Goal: Task Accomplishment & Management: Manage account settings

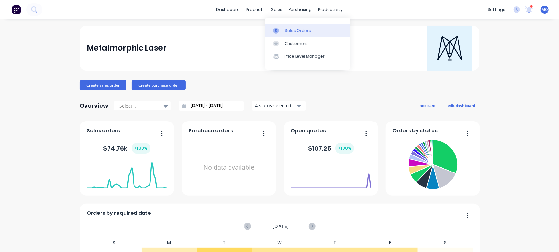
click at [288, 35] on link "Sales Orders" at bounding box center [307, 30] width 85 height 13
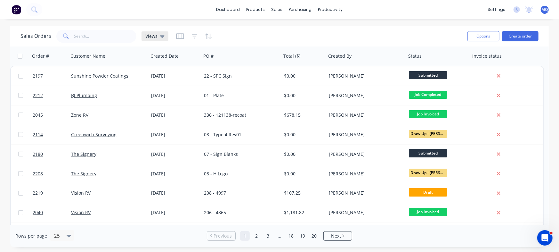
click at [154, 35] on span "Views" at bounding box center [151, 36] width 12 height 7
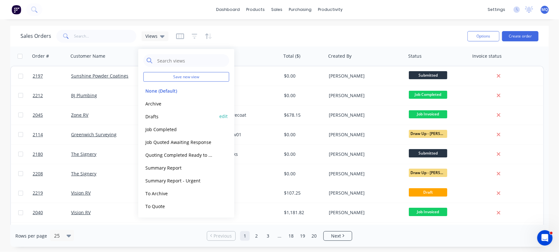
click at [161, 117] on button "Drafts" at bounding box center [179, 115] width 73 height 7
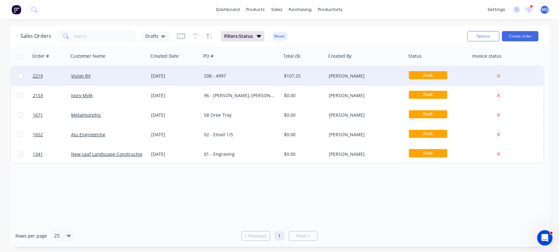
click at [206, 80] on div "208 - 4997" at bounding box center [241, 75] width 80 height 19
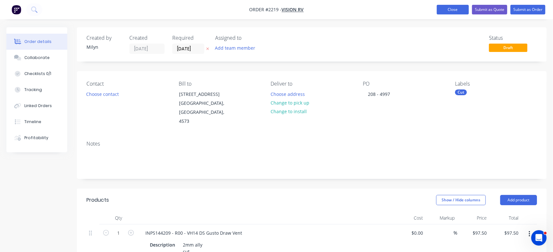
click at [457, 8] on button "Close" at bounding box center [453, 10] width 32 height 10
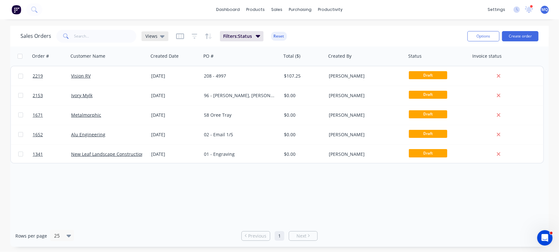
click at [161, 37] on icon at bounding box center [162, 36] width 4 height 3
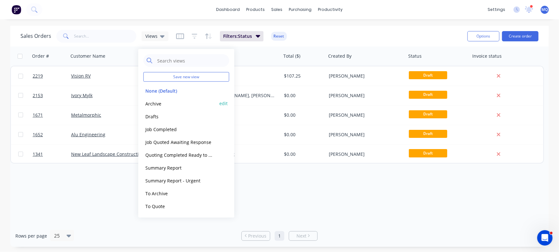
click at [163, 101] on button "Archive" at bounding box center [179, 103] width 73 height 7
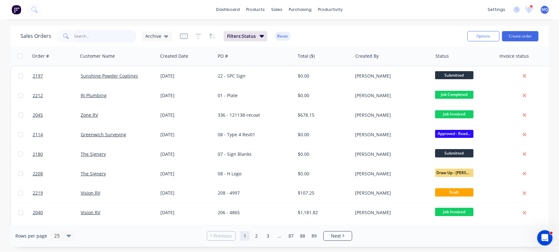
click at [98, 35] on input "text" at bounding box center [105, 36] width 62 height 13
type input "vision"
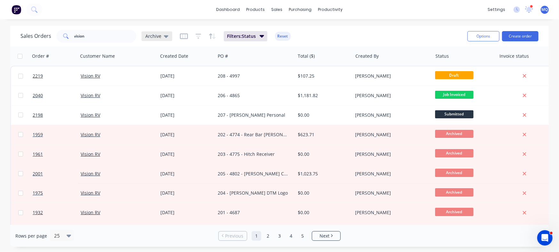
click at [150, 34] on span "Archive" at bounding box center [153, 36] width 16 height 7
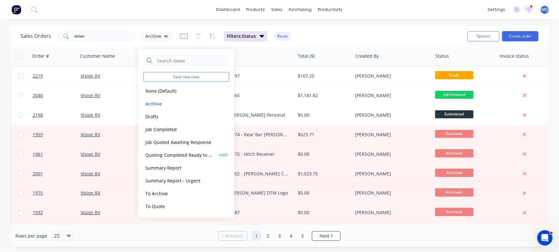
click at [155, 150] on div "Quoting Completed Ready to Send edit" at bounding box center [186, 154] width 86 height 13
click at [170, 158] on div "Quoting Completed Ready to Send edit" at bounding box center [186, 154] width 86 height 13
click at [97, 37] on input "vision" at bounding box center [105, 36] width 62 height 13
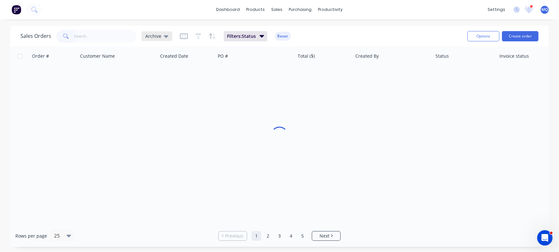
click at [158, 37] on span "Archive" at bounding box center [153, 36] width 16 height 7
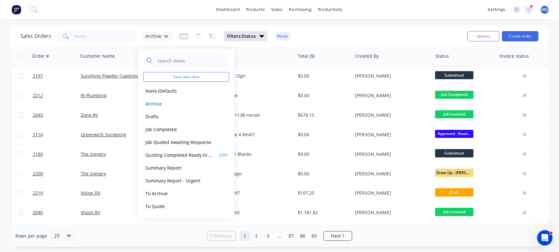
click at [166, 154] on button "Quoting Completed Ready to Send" at bounding box center [179, 154] width 73 height 7
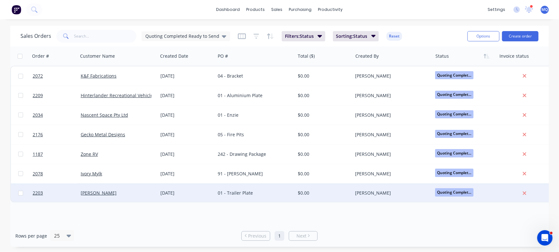
click at [202, 196] on div "[DATE]" at bounding box center [187, 192] width 58 height 19
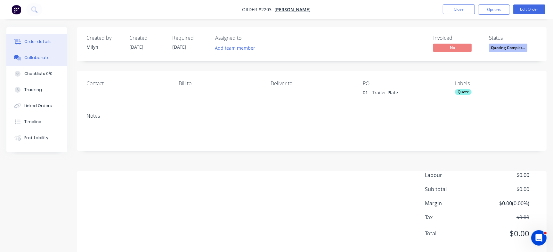
click at [35, 56] on div "Collaborate" at bounding box center [36, 58] width 25 height 6
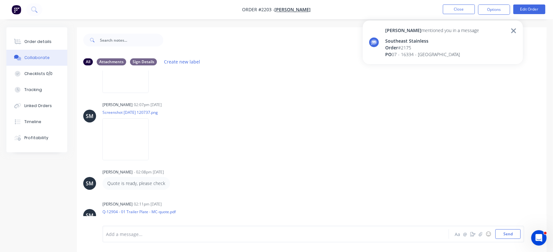
scroll to position [183, 0]
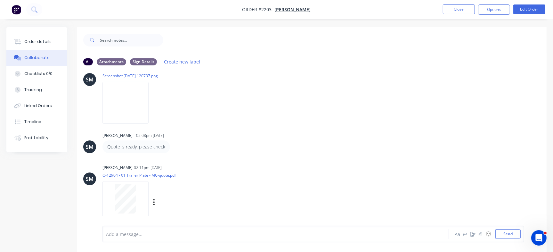
click at [108, 197] on div at bounding box center [125, 198] width 40 height 29
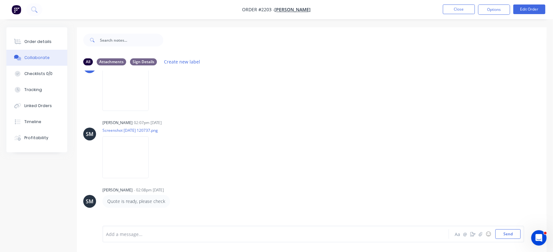
scroll to position [117, 0]
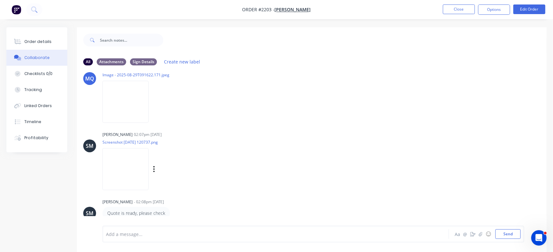
click at [118, 163] on img at bounding box center [125, 169] width 46 height 42
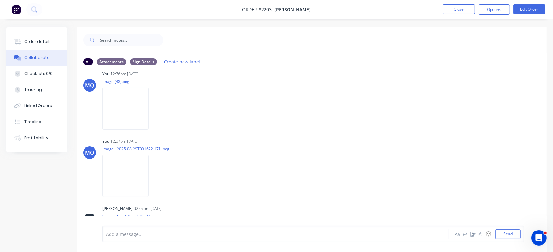
scroll to position [43, 0]
click at [99, 160] on div "MQ You 12:37pm 29/08/25 Image - 2025-08-29T091622.171.jpeg Labels Download Dele…" at bounding box center [312, 166] width 470 height 58
click at [114, 157] on img at bounding box center [125, 176] width 46 height 42
click at [44, 38] on button "Order details" at bounding box center [36, 42] width 61 height 16
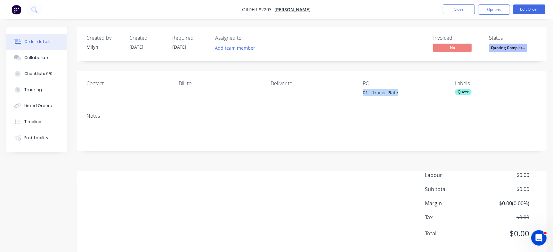
drag, startPoint x: 389, startPoint y: 93, endPoint x: 407, endPoint y: 92, distance: 17.3
click at [407, 92] on div "01 - Trailer Plate" at bounding box center [403, 93] width 80 height 9
click at [40, 74] on div "Checklists 0/0" at bounding box center [38, 74] width 28 height 6
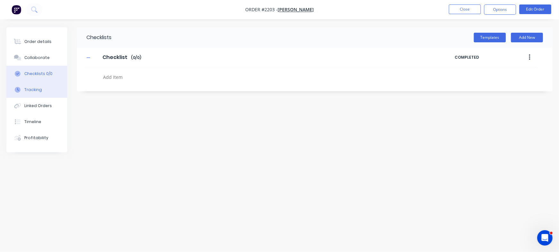
click at [49, 88] on button "Tracking" at bounding box center [36, 90] width 61 height 16
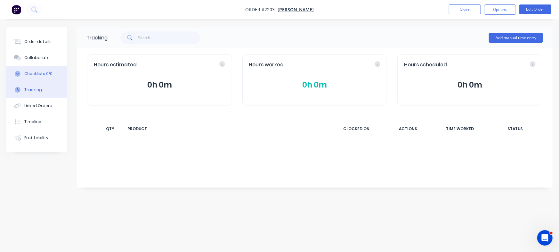
click at [50, 74] on div "Checklists 0/0" at bounding box center [38, 74] width 28 height 6
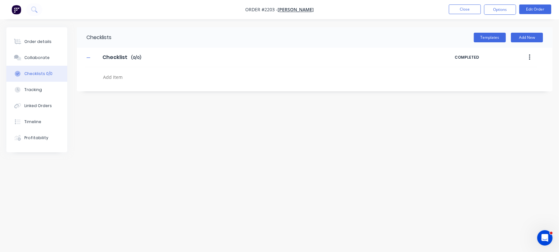
type textarea "x"
click at [118, 75] on textarea at bounding box center [246, 76] width 291 height 9
paste textarea "QU-1392"
type textarea "QU-1392"
type textarea "x"
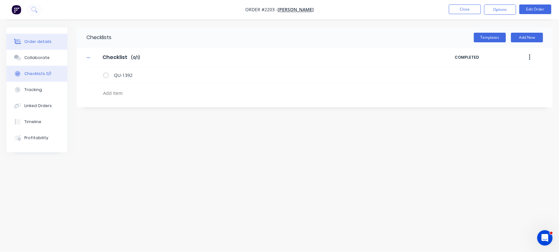
type textarea "x"
click at [47, 42] on div "Order details" at bounding box center [37, 42] width 27 height 6
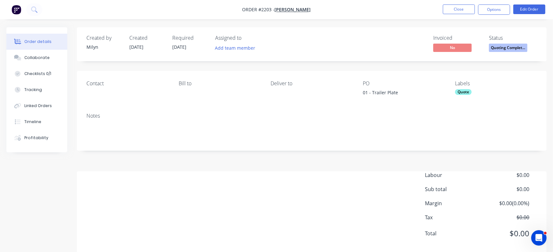
click at [501, 44] on span "Quoting Complet..." at bounding box center [508, 48] width 38 height 8
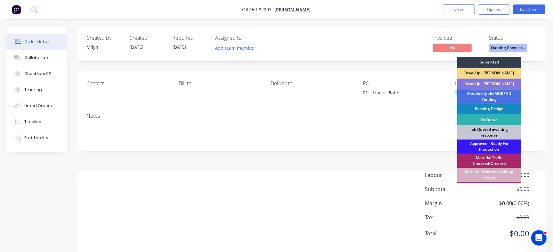
click at [454, 1] on nav "Order #2203 - Sam Palmer Close Options Edit Order" at bounding box center [276, 9] width 553 height 19
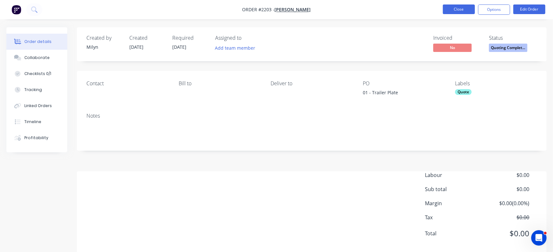
click at [456, 7] on button "Close" at bounding box center [459, 9] width 32 height 10
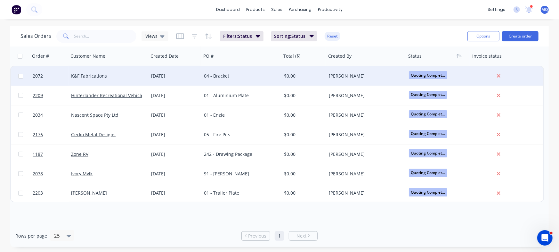
click at [223, 76] on div "04 - Bracket" at bounding box center [239, 76] width 71 height 6
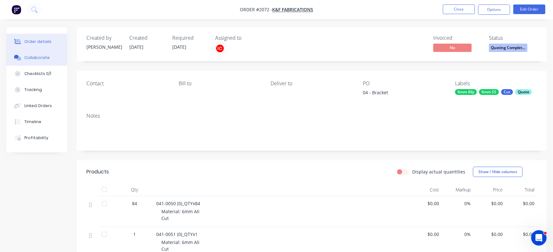
click at [35, 59] on div "Collaborate" at bounding box center [36, 58] width 25 height 6
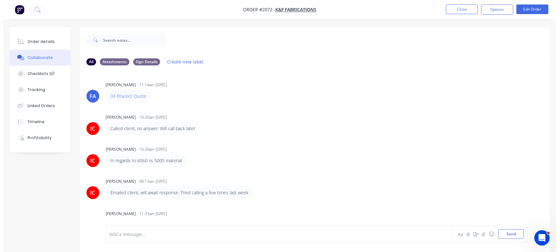
scroll to position [78, 0]
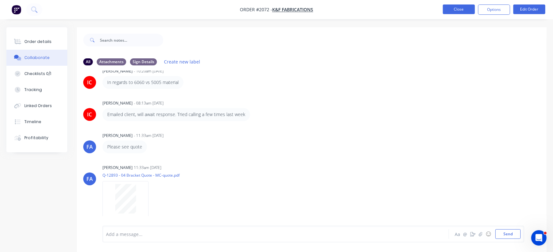
click at [456, 12] on button "Close" at bounding box center [459, 9] width 32 height 10
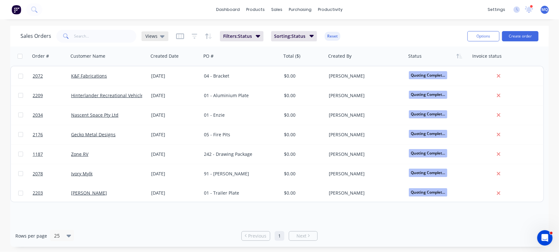
click at [160, 37] on icon at bounding box center [162, 36] width 4 height 7
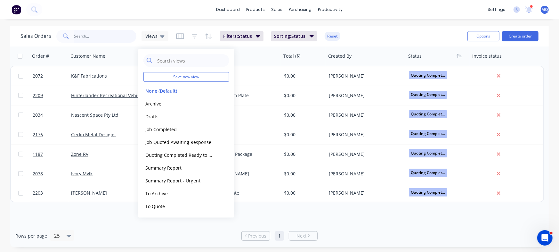
click at [102, 32] on input "text" at bounding box center [105, 36] width 62 height 13
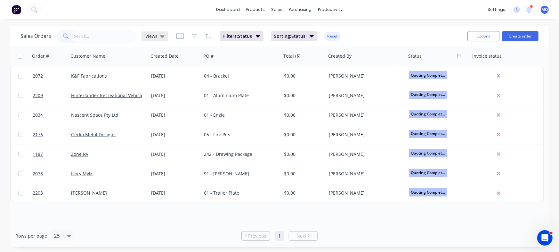
click at [153, 37] on span "Views" at bounding box center [151, 36] width 12 height 7
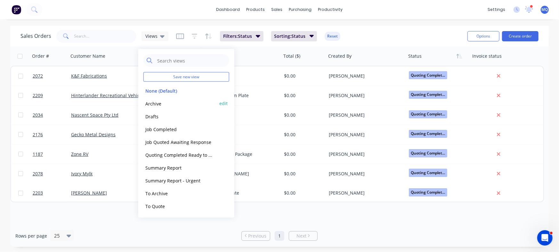
click at [145, 104] on button "Archive" at bounding box center [179, 103] width 73 height 7
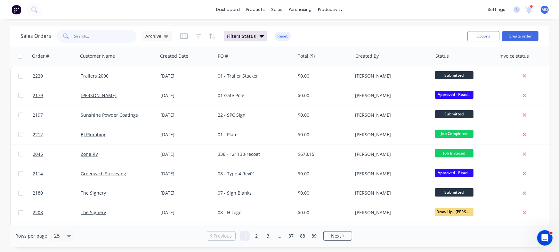
click at [98, 38] on input "text" at bounding box center [105, 36] width 62 height 13
type input "henco"
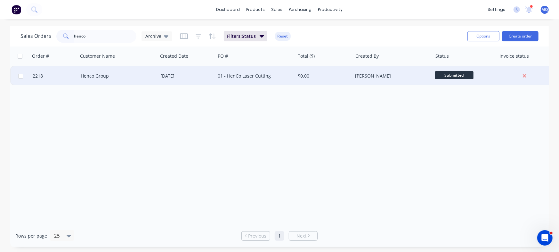
click at [217, 75] on div "01 - HenCo Laser Cutting" at bounding box center [255, 75] width 80 height 19
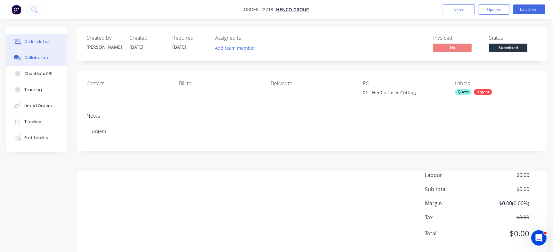
click at [52, 50] on button "Collaborate" at bounding box center [36, 58] width 61 height 16
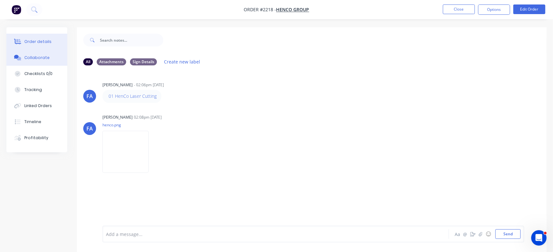
click at [32, 35] on button "Order details" at bounding box center [36, 42] width 61 height 16
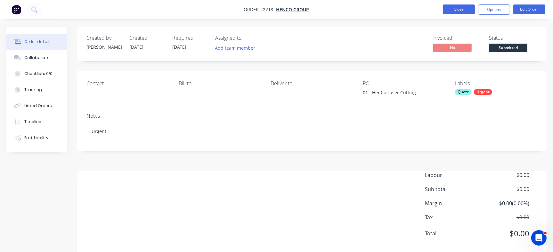
click at [455, 8] on button "Close" at bounding box center [459, 9] width 32 height 10
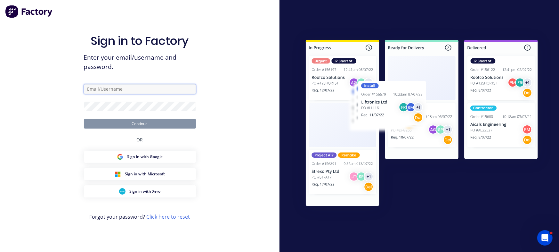
click at [145, 87] on input "text" at bounding box center [140, 89] width 112 height 10
type input "milyn@metalmorphiclaser.com.au"
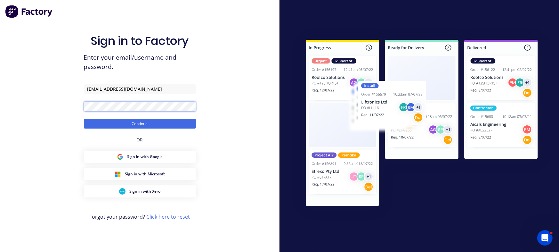
click at [84, 119] on button "Continue" at bounding box center [140, 124] width 112 height 10
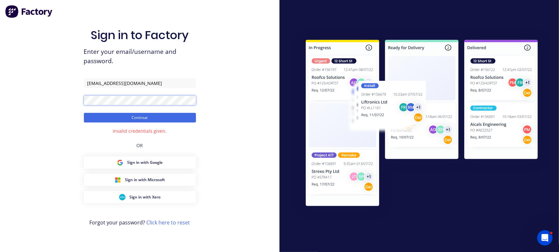
click at [84, 113] on button "Continue" at bounding box center [140, 118] width 112 height 10
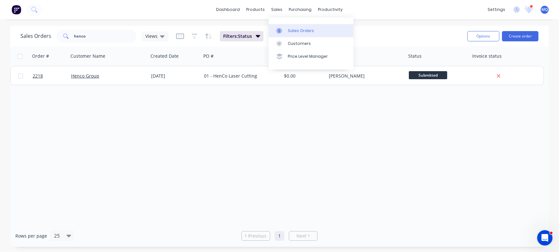
click at [280, 28] on icon at bounding box center [279, 31] width 6 height 6
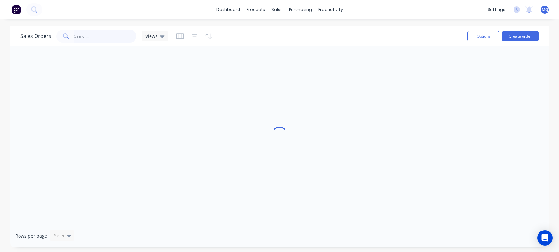
click at [99, 38] on input "text" at bounding box center [105, 36] width 62 height 13
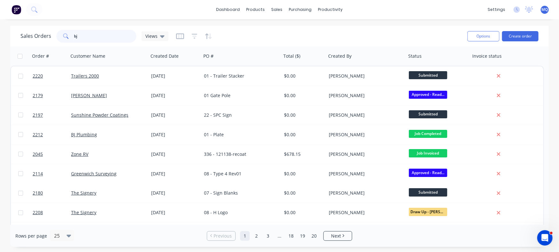
type input "bj"
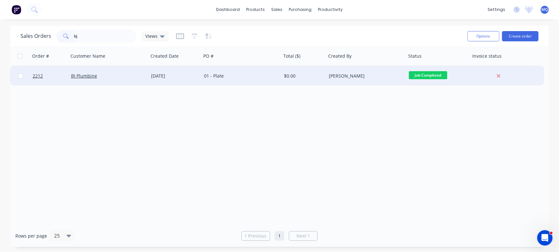
click at [198, 75] on div "[DATE]" at bounding box center [175, 76] width 48 height 6
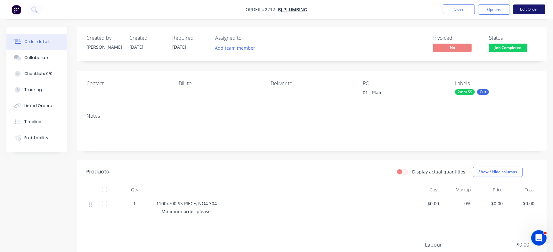
click at [529, 9] on button "Edit Order" at bounding box center [529, 9] width 32 height 10
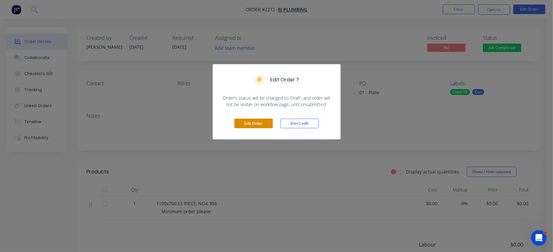
click at [250, 124] on button "Edit Order" at bounding box center [253, 123] width 38 height 10
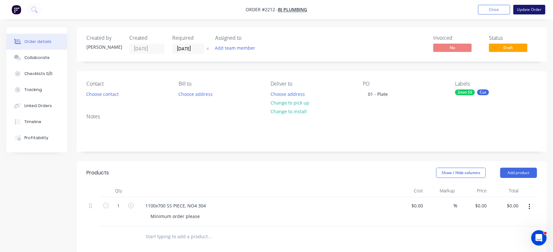
click at [534, 12] on button "Update Order" at bounding box center [529, 10] width 32 height 10
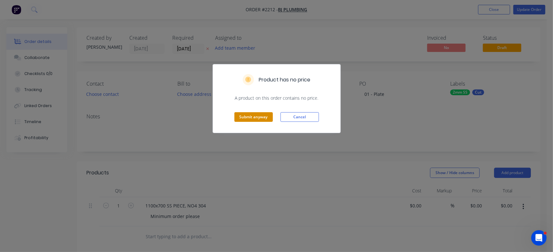
click at [260, 114] on button "Submit anyway" at bounding box center [253, 117] width 38 height 10
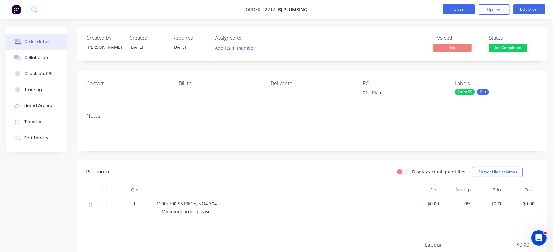
click at [453, 12] on button "Close" at bounding box center [459, 9] width 32 height 10
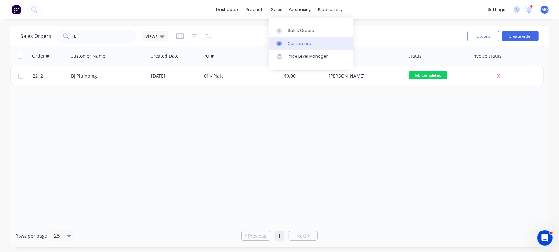
click at [285, 43] on div at bounding box center [281, 44] width 10 height 6
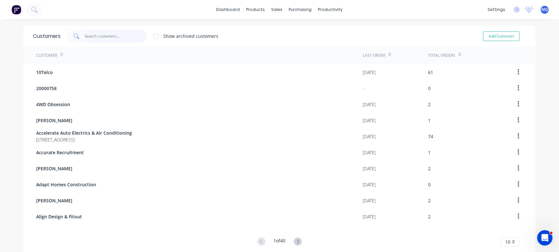
click at [86, 31] on input "text" at bounding box center [116, 36] width 62 height 13
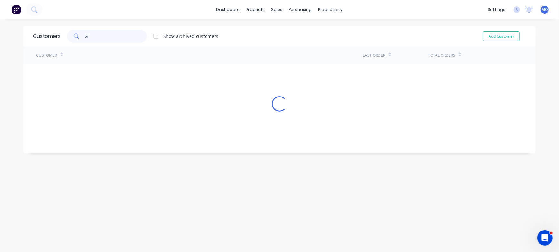
type input "bj"
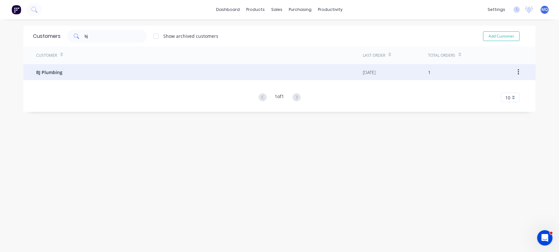
click at [142, 67] on div "BJ Plumbing" at bounding box center [199, 72] width 327 height 16
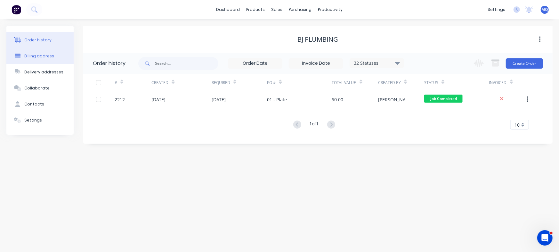
click at [49, 59] on div "Billing address" at bounding box center [39, 56] width 30 height 6
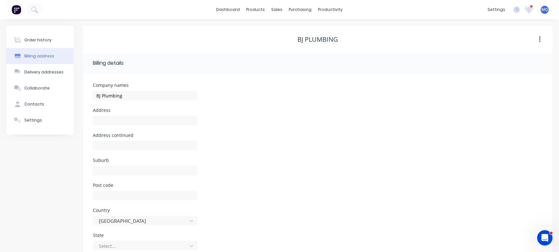
select select "AU"
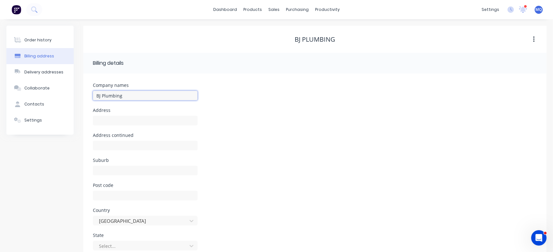
click at [98, 92] on input "BJ Plumbing" at bounding box center [145, 96] width 105 height 10
type input "HJ Plumbing"
click at [274, 101] on div "Company names HJ Plumbing" at bounding box center [315, 95] width 444 height 25
click at [26, 40] on div "Order history" at bounding box center [37, 40] width 27 height 6
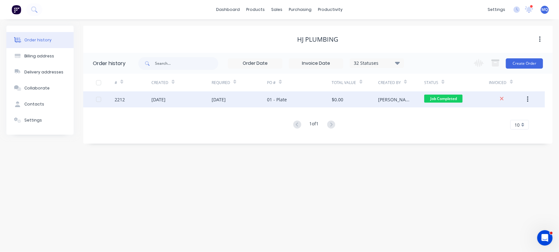
click at [288, 103] on div "01 - Plate" at bounding box center [299, 99] width 65 height 16
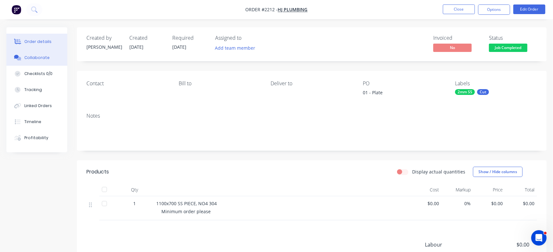
click at [45, 61] on button "Collaborate" at bounding box center [36, 58] width 61 height 16
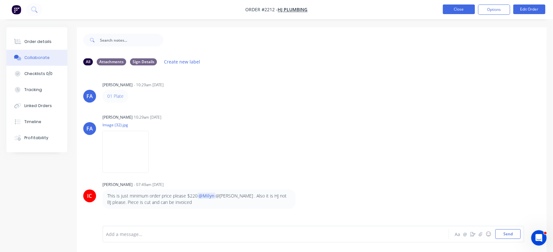
click at [459, 9] on button "Close" at bounding box center [459, 9] width 32 height 10
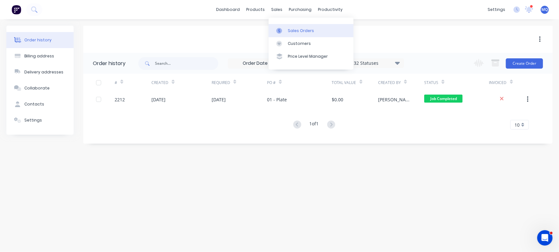
click at [297, 30] on div "Sales Orders" at bounding box center [301, 31] width 26 height 6
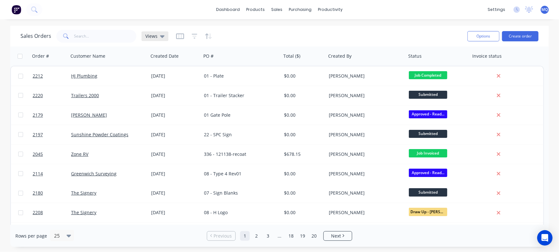
click at [148, 33] on span "Views" at bounding box center [151, 36] width 12 height 7
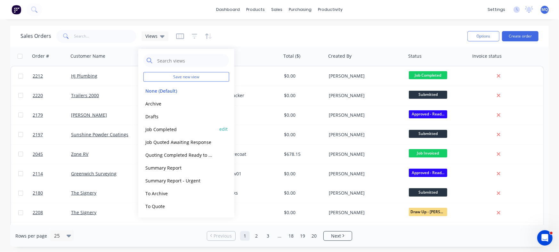
click at [159, 130] on button "Job Completed" at bounding box center [179, 128] width 73 height 7
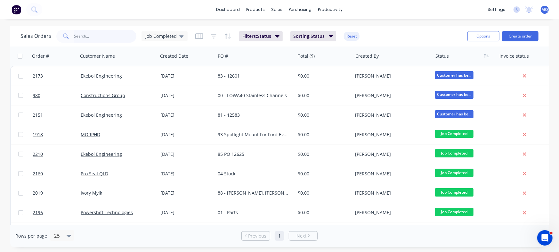
click at [100, 36] on input "text" at bounding box center [105, 36] width 62 height 13
type input "gecko"
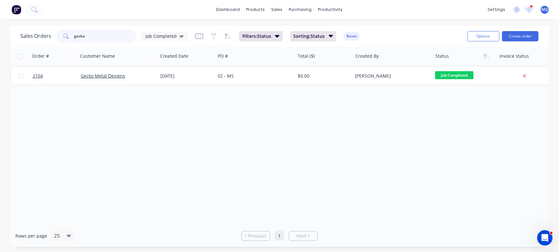
click at [96, 35] on input "gecko" at bounding box center [105, 36] width 62 height 13
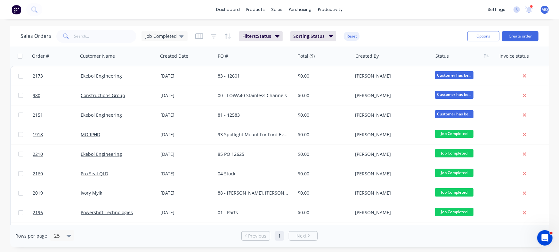
drag, startPoint x: 548, startPoint y: 106, endPoint x: 548, endPoint y: 150, distance: 43.6
click at [548, 150] on div "Sales Orders Job Completed Filters: Status Sorting: Status Reset Options Create…" at bounding box center [279, 136] width 559 height 221
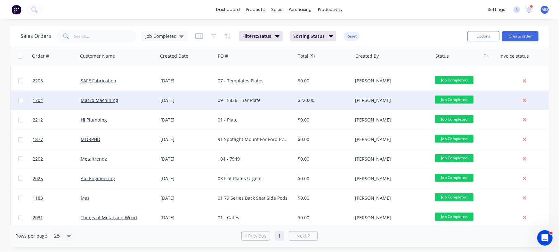
scroll to position [152, 0]
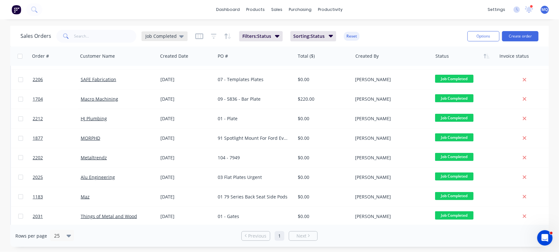
click at [153, 34] on span "Job Completed" at bounding box center [160, 36] width 31 height 7
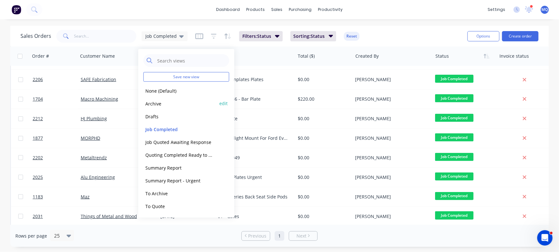
click at [147, 104] on button "Archive" at bounding box center [179, 103] width 73 height 7
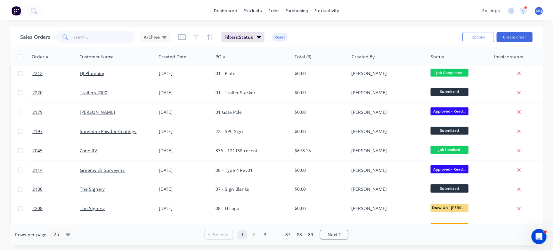
scroll to position [0, 0]
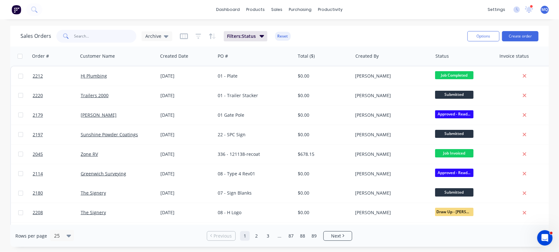
click at [98, 31] on input "text" at bounding box center [105, 36] width 62 height 13
type input "gecko"
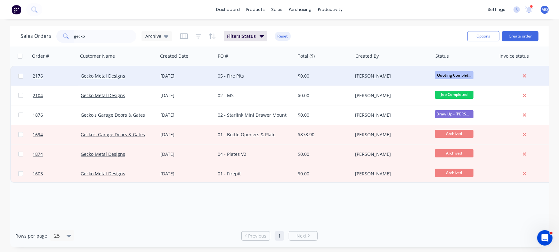
click at [243, 75] on div "05 - Fire Pits" at bounding box center [253, 76] width 71 height 6
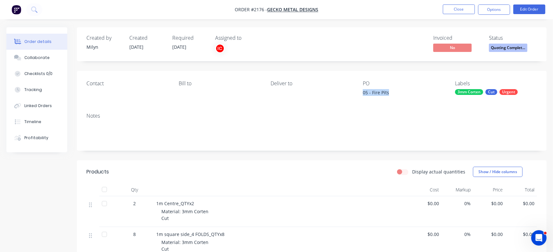
drag, startPoint x: 368, startPoint y: 94, endPoint x: 409, endPoint y: 94, distance: 41.0
click at [409, 94] on div "Contact [PERSON_NAME] to Deliver to PO 05 - Fire Pits Labels 3mm Corten Cut Urg…" at bounding box center [312, 89] width 470 height 37
click at [39, 58] on div "Collaborate" at bounding box center [36, 58] width 25 height 6
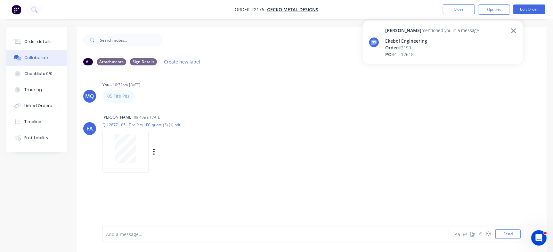
click at [137, 143] on div at bounding box center [125, 148] width 40 height 29
click at [431, 57] on div "PO 84 - 12618" at bounding box center [432, 54] width 94 height 7
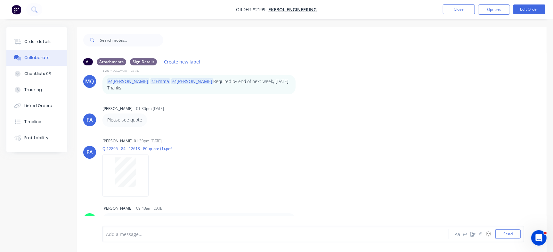
click at [39, 43] on div "Order details" at bounding box center [37, 42] width 27 height 6
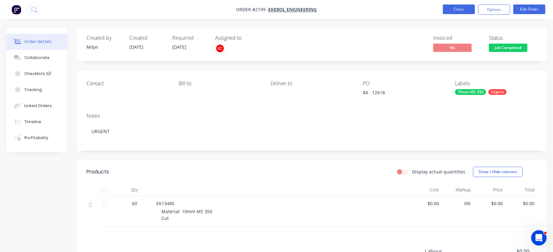
click at [455, 9] on button "Close" at bounding box center [459, 9] width 32 height 10
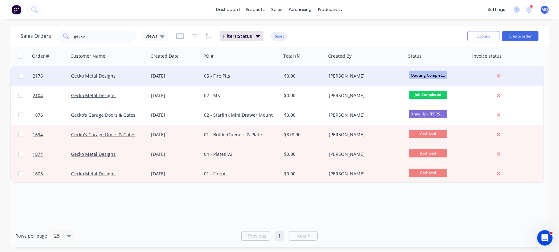
click at [221, 77] on div "05 - Fire Pits" at bounding box center [239, 76] width 71 height 6
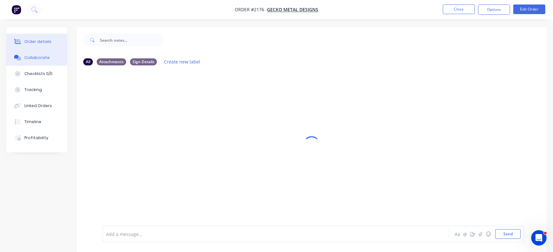
click at [35, 40] on div "Order details" at bounding box center [37, 42] width 27 height 6
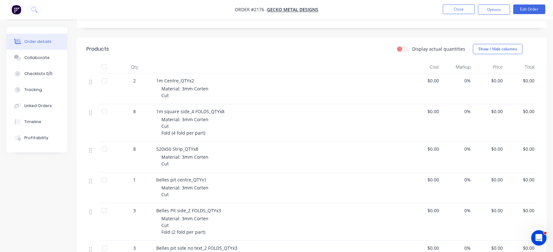
scroll to position [118, 0]
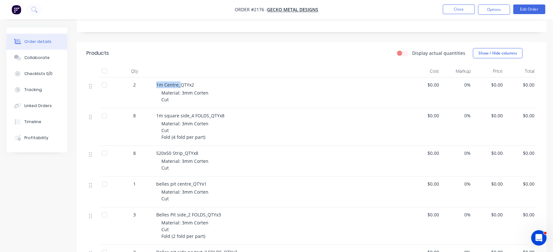
drag, startPoint x: 164, startPoint y: 82, endPoint x: 180, endPoint y: 82, distance: 15.7
click at [180, 82] on div "2 1m Centre_QTYx2 Material: 3mm Corten Cut $0.00 0% $0.00 $0.00" at bounding box center [311, 92] width 451 height 31
drag, startPoint x: 155, startPoint y: 114, endPoint x: 188, endPoint y: 115, distance: 33.0
click at [188, 115] on div "1m square side_4 FOLDS_QTYx8 Material: 3mm Corten Cut Fold (4 fold per part)" at bounding box center [282, 126] width 256 height 37
copy span "1m square side"
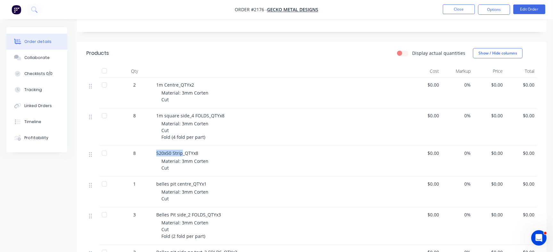
drag, startPoint x: 154, startPoint y: 151, endPoint x: 181, endPoint y: 151, distance: 26.9
click at [181, 151] on div "520x50 Strip_QTYx8 Material: 3mm Corten Cut" at bounding box center [282, 161] width 256 height 31
copy span "520x50 Strip"
drag, startPoint x: 154, startPoint y: 182, endPoint x: 188, endPoint y: 179, distance: 34.1
click at [188, 179] on div "belles pit centre_QTYx1 Material: 3mm Corten Cut" at bounding box center [282, 191] width 256 height 31
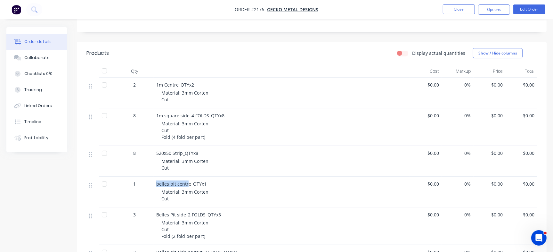
copy span "belles pit centr"
drag, startPoint x: 156, startPoint y: 213, endPoint x: 185, endPoint y: 213, distance: 29.8
click at [185, 213] on span "Belles Pit side_2 FOLDS_QTYx3" at bounding box center [188, 214] width 65 height 6
copy span "Belles Pit side"
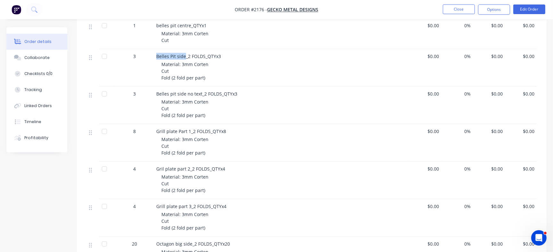
scroll to position [282, 0]
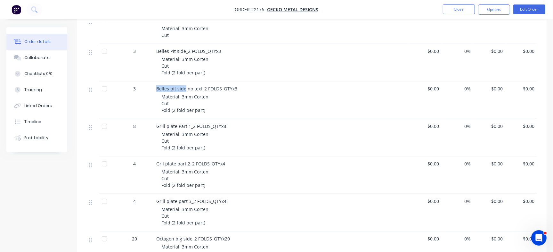
drag, startPoint x: 163, startPoint y: 87, endPoint x: 183, endPoint y: 88, distance: 20.8
click at [183, 88] on div "Belles pit side no text_2 FOLDS_QTYx3 Material: 3mm Corten Cut Fold (2 fold per…" at bounding box center [282, 99] width 256 height 37
copy span "Belles pit side"
drag, startPoint x: 156, startPoint y: 125, endPoint x: 176, endPoint y: 123, distance: 20.0
click at [176, 123] on span "Grill plate Part 1_2 FOLDS_QTYx8" at bounding box center [191, 126] width 70 height 6
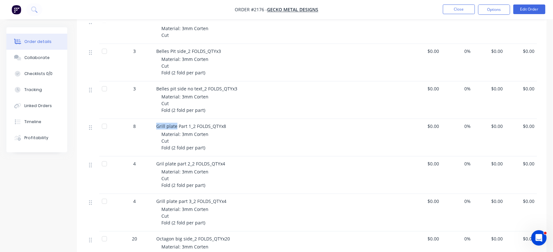
copy span "Grill plate"
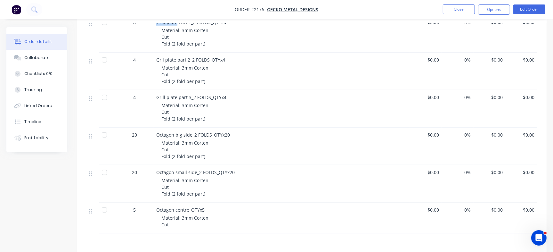
scroll to position [392, 0]
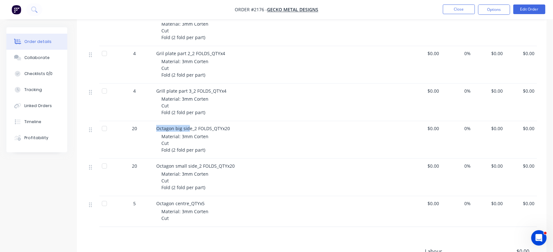
drag, startPoint x: 156, startPoint y: 127, endPoint x: 189, endPoint y: 125, distance: 32.4
click at [189, 125] on span "Octagon big side_2 FOLDS_QTYx20" at bounding box center [193, 128] width 74 height 6
copy span "Octagon big sid"
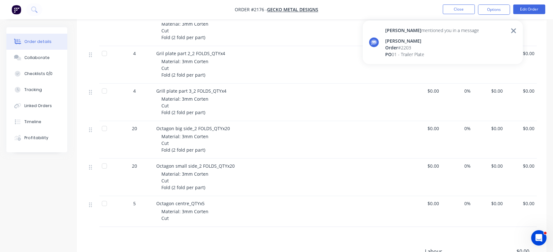
click at [431, 44] on div "[PERSON_NAME]" at bounding box center [432, 40] width 94 height 7
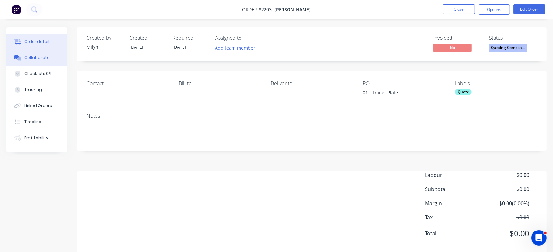
click at [48, 60] on button "Collaborate" at bounding box center [36, 58] width 61 height 16
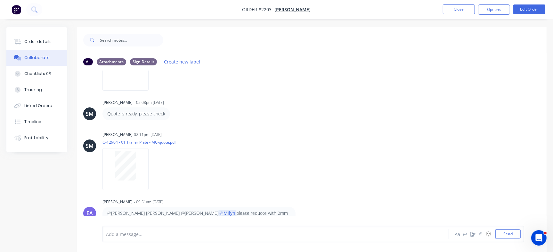
scroll to position [10, 0]
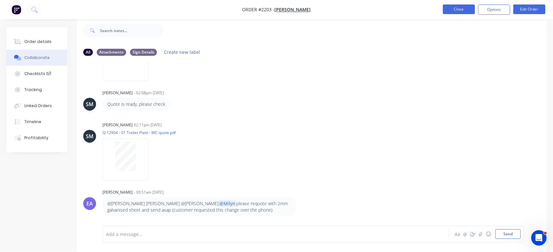
click at [466, 11] on button "Close" at bounding box center [459, 9] width 32 height 10
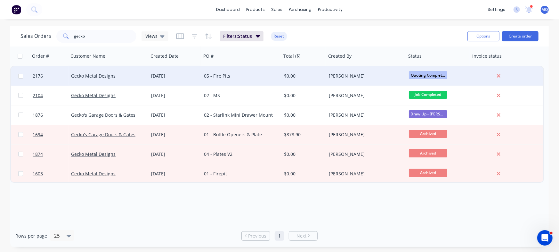
click at [213, 73] on div "05 - Fire Pits" at bounding box center [239, 76] width 71 height 6
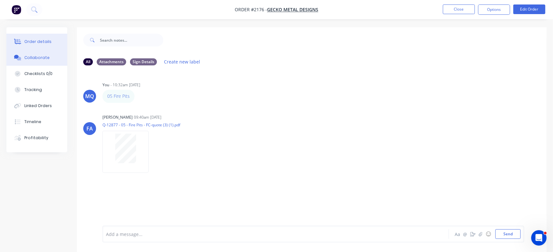
drag, startPoint x: 41, startPoint y: 39, endPoint x: 69, endPoint y: 48, distance: 29.6
click at [41, 39] on div "Order details" at bounding box center [37, 42] width 27 height 6
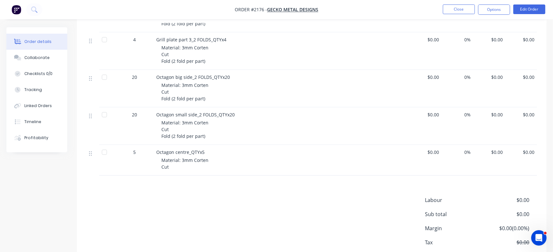
scroll to position [444, 0]
drag, startPoint x: 155, startPoint y: 150, endPoint x: 183, endPoint y: 146, distance: 28.8
click at [183, 146] on div "Octagon centre_QTYx5 Material: 3mm Corten Cut" at bounding box center [282, 159] width 256 height 31
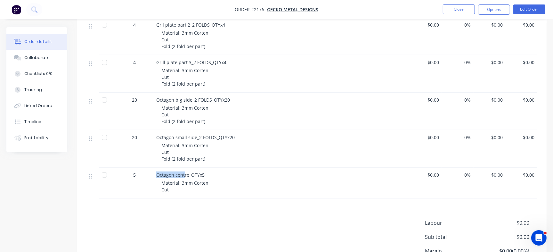
scroll to position [422, 0]
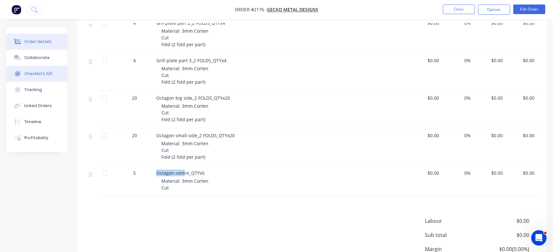
click at [32, 72] on div "Checklists 0/0" at bounding box center [38, 74] width 28 height 6
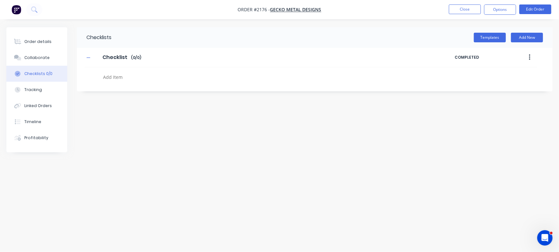
click at [138, 71] on div at bounding box center [243, 75] width 317 height 16
type textarea "x"
click at [141, 78] on textarea at bounding box center [246, 76] width 291 height 9
paste textarea "INV-2945"
type textarea "INV-2945"
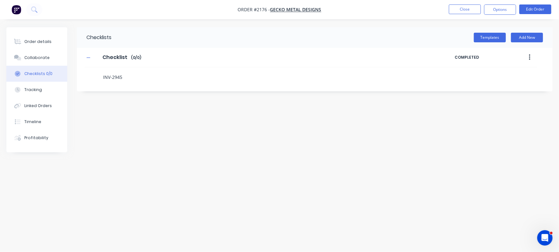
type textarea "x"
click at [25, 40] on div "Order details" at bounding box center [37, 42] width 27 height 6
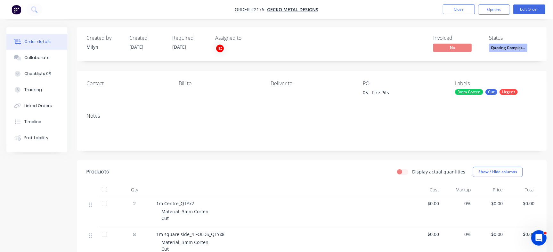
click at [513, 51] on span "Quoting Complet..." at bounding box center [508, 48] width 38 height 8
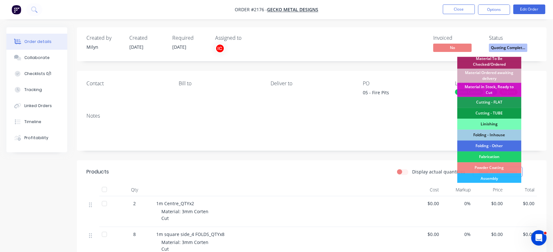
scroll to position [176, 0]
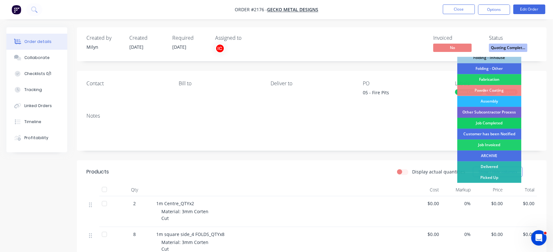
click at [499, 121] on div "Job Completed" at bounding box center [489, 123] width 64 height 11
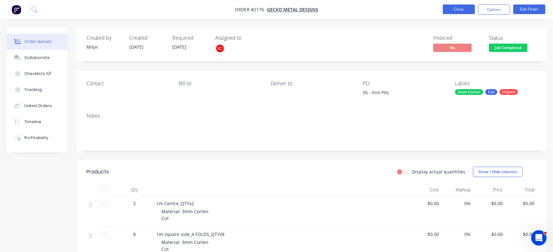
click at [463, 10] on button "Close" at bounding box center [459, 9] width 32 height 10
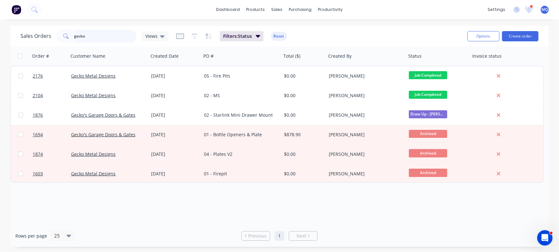
click at [102, 37] on input "gecko" at bounding box center [105, 36] width 62 height 13
type input "paulger"
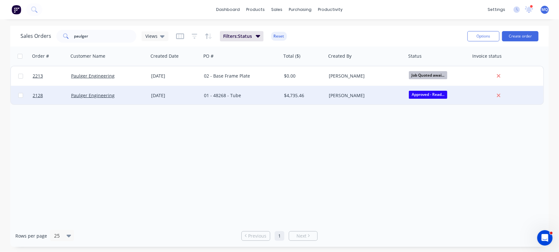
click at [234, 95] on div "01 - 48268 - Tube" at bounding box center [239, 95] width 71 height 6
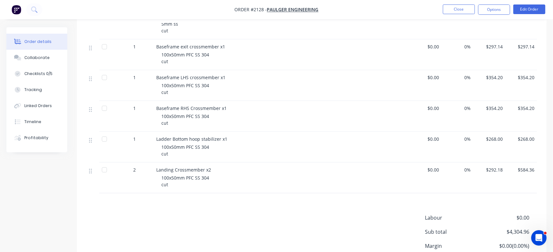
scroll to position [561, 0]
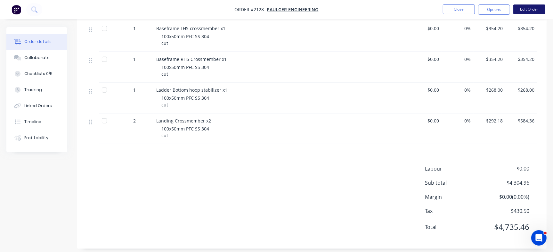
click at [535, 12] on button "Edit Order" at bounding box center [529, 9] width 32 height 10
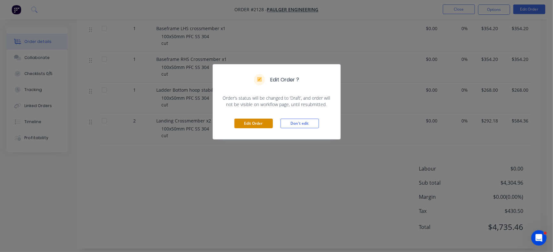
click at [257, 124] on button "Edit Order" at bounding box center [253, 123] width 38 height 10
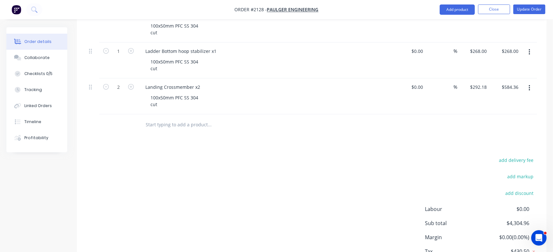
scroll to position [666, 0]
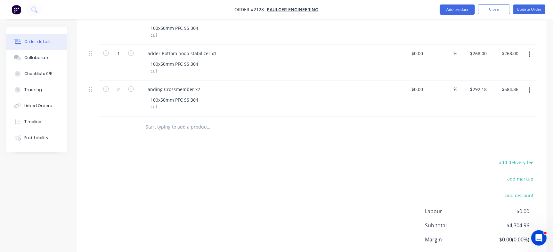
click at [172, 125] on input "text" at bounding box center [209, 126] width 128 height 13
paste input "Base Frame Cleat"
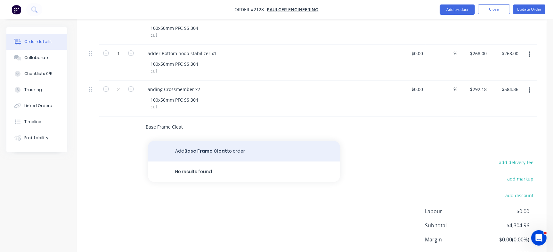
type input "Base Frame Cleat"
click at [187, 152] on button "Add Base Frame Cleat to order" at bounding box center [244, 151] width 192 height 20
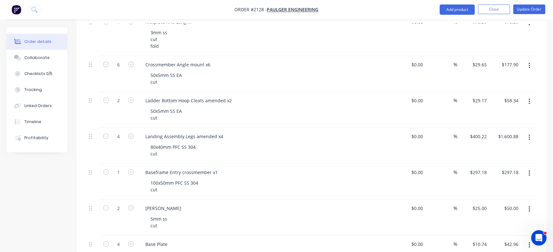
scroll to position [349, 0]
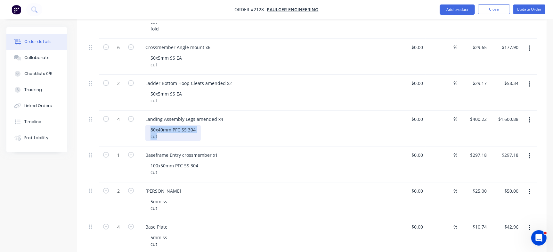
drag, startPoint x: 150, startPoint y: 129, endPoint x: 167, endPoint y: 139, distance: 19.1
click at [167, 139] on div "80x40mm PFC SS 304 cut" at bounding box center [172, 133] width 55 height 16
copy div "80x40mm PFC SS 304 cut"
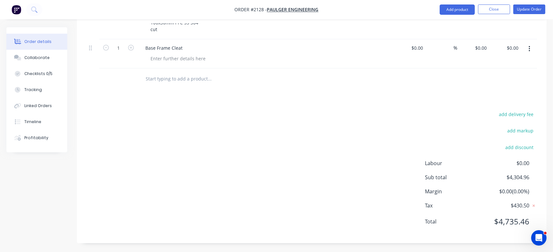
scroll to position [741, 0]
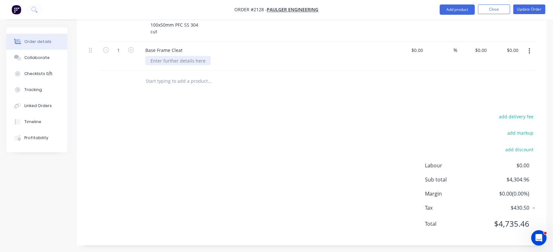
click at [175, 61] on div at bounding box center [177, 60] width 65 height 9
paste div
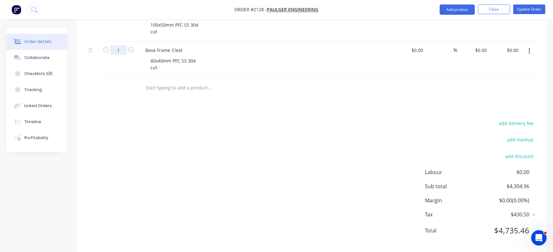
type input "4"
click at [480, 45] on div "0 $0.00" at bounding box center [480, 49] width 17 height 9
paste input "31.3"
type input "$31.30"
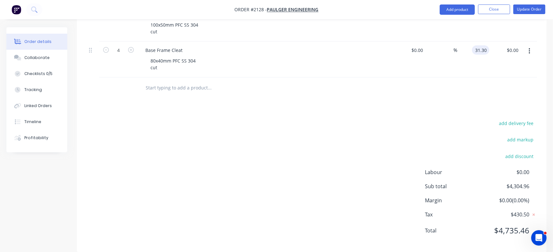
type input "$125.20"
click at [426, 132] on div "add delivery fee add markup add discount Labour $0.00 Sub total $4,304.96 Margi…" at bounding box center [311, 181] width 451 height 124
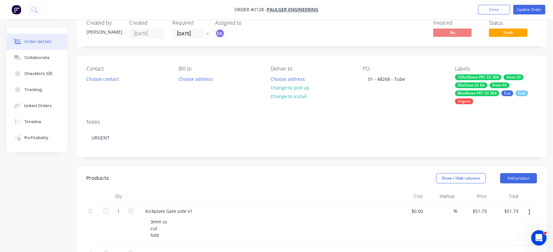
scroll to position [6, 0]
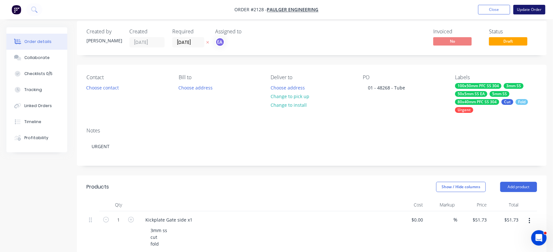
click at [533, 8] on button "Update Order" at bounding box center [529, 10] width 32 height 10
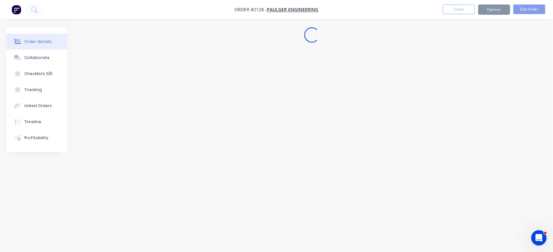
scroll to position [0, 0]
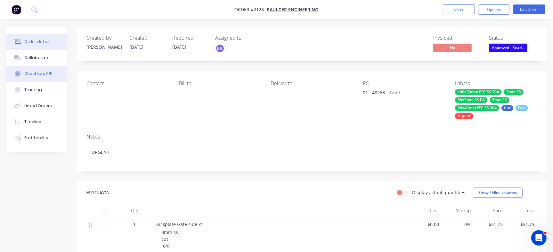
click at [42, 72] on div "Checklists 0/5" at bounding box center [38, 74] width 28 height 6
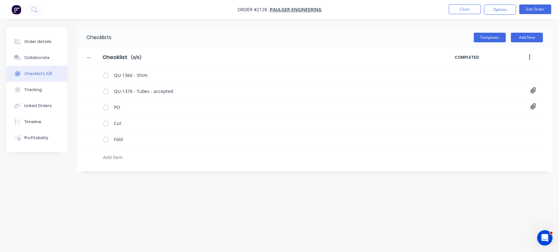
click at [119, 156] on textarea at bounding box center [246, 156] width 291 height 9
paste textarea "QU-1391"
type textarea "x"
type textarea "QU-1391"
type textarea "x"
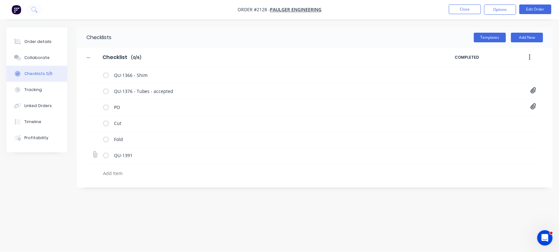
type textarea "x"
click at [93, 153] on icon at bounding box center [95, 154] width 9 height 9
click at [92, 151] on input "file" at bounding box center [92, 151] width 0 height 0
type input "C:\fakepath\Quote QU1391.pdf"
type textarea "x"
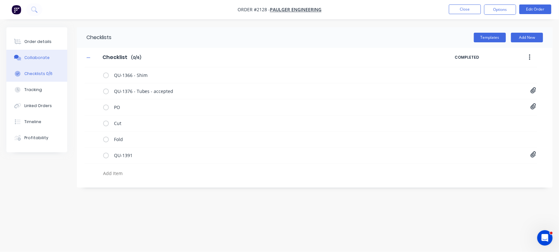
click at [56, 57] on button "Collaborate" at bounding box center [36, 58] width 61 height 16
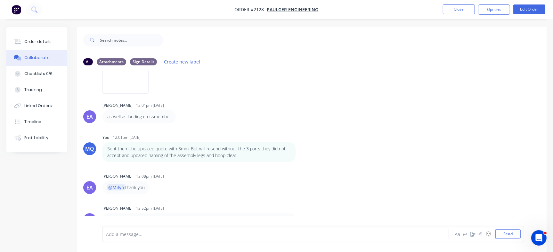
scroll to position [10, 0]
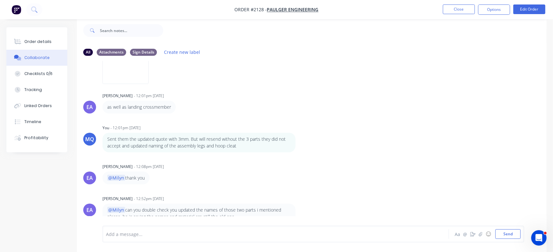
click at [232, 227] on div "Add a message... Aa @ ☺ Send" at bounding box center [313, 233] width 422 height 17
click at [227, 232] on div at bounding box center [261, 234] width 311 height 7
click at [170, 236] on span "Part" at bounding box center [174, 234] width 9 height 6
click at [43, 79] on button "Checklists 0/6" at bounding box center [36, 74] width 61 height 16
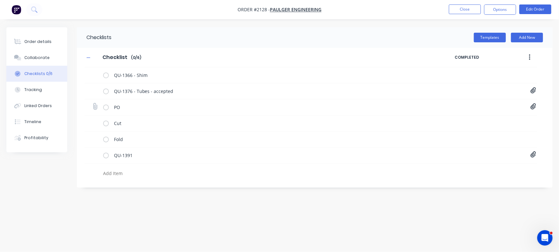
click at [96, 107] on icon at bounding box center [95, 106] width 8 height 8
click at [92, 103] on input "file" at bounding box center [92, 103] width 0 height 0
click at [529, 107] on div "PO PO Print - 48268 updated.pdf" at bounding box center [311, 107] width 453 height 16
click at [532, 105] on icon at bounding box center [533, 106] width 5 height 6
click at [528, 119] on icon at bounding box center [528, 120] width 5 height 6
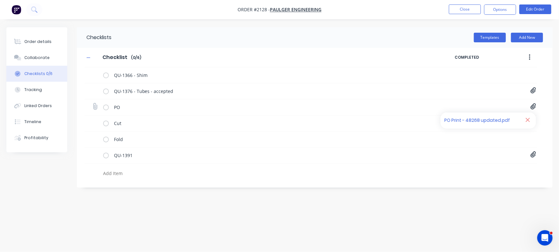
type textarea "x"
click at [96, 105] on icon at bounding box center [95, 106] width 9 height 9
click at [92, 103] on input "file" at bounding box center [92, 103] width 0 height 0
type input "C:\fakepath\PO Print A4 - with job number - 48268.pdf"
click at [35, 40] on div "Order details" at bounding box center [37, 42] width 27 height 6
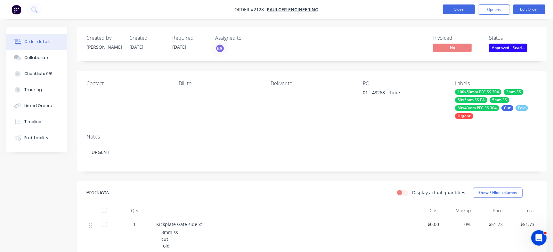
click at [453, 7] on button "Close" at bounding box center [459, 9] width 32 height 10
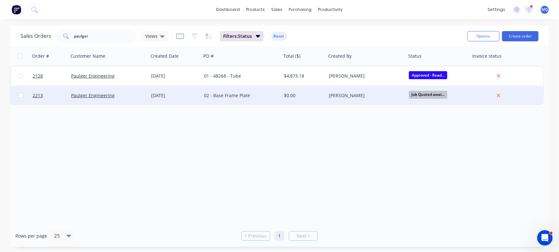
click at [234, 93] on div "02 - Base Frame Plate" at bounding box center [239, 95] width 71 height 6
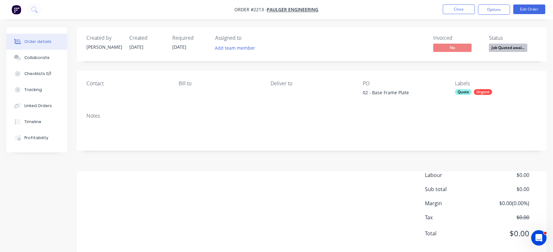
click at [487, 4] on div "Options" at bounding box center [494, 9] width 32 height 10
click at [493, 11] on button "Options" at bounding box center [494, 9] width 32 height 10
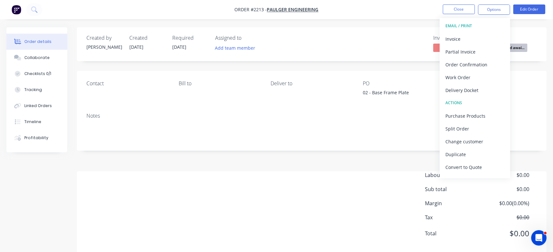
scroll to position [10, 0]
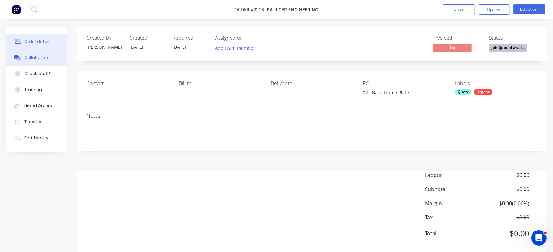
click at [44, 58] on div "Collaborate" at bounding box center [36, 58] width 25 height 6
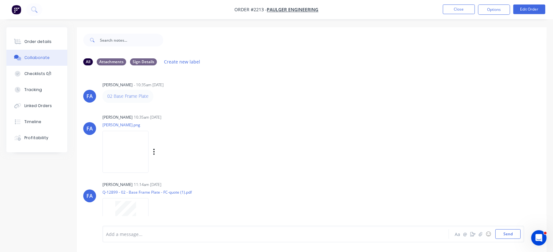
click at [136, 151] on img at bounding box center [125, 152] width 46 height 42
click at [149, 149] on img at bounding box center [125, 152] width 46 height 42
click at [192, 151] on div "Labels Download Delete" at bounding box center [187, 151] width 72 height 9
click at [192, 152] on div "Labels Download Delete" at bounding box center [187, 151] width 72 height 9
click at [155, 152] on icon "button" at bounding box center [154, 151] width 2 height 7
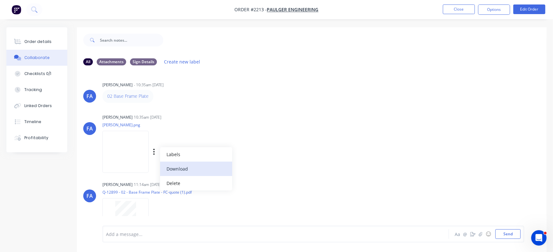
click at [216, 164] on button "Download" at bounding box center [196, 168] width 72 height 14
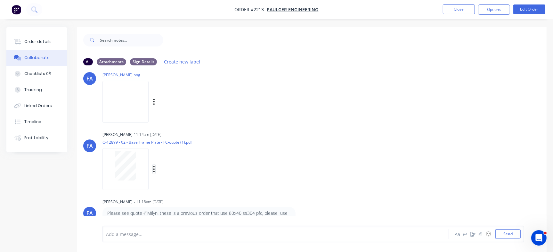
click at [154, 170] on icon "button" at bounding box center [154, 168] width 2 height 7
click at [169, 188] on button "Download" at bounding box center [196, 186] width 72 height 14
click at [540, 141] on div "[PERSON_NAME] [PERSON_NAME] 11:14am [DATE] Q-12899 - 02 - Base Frame Plate - FC…" at bounding box center [312, 159] width 470 height 58
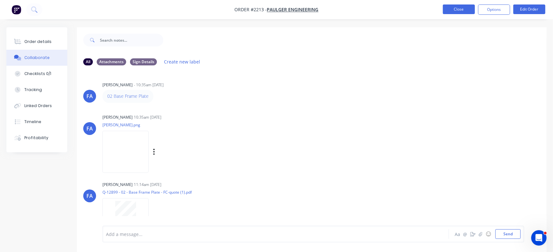
click at [467, 8] on button "Close" at bounding box center [459, 9] width 32 height 10
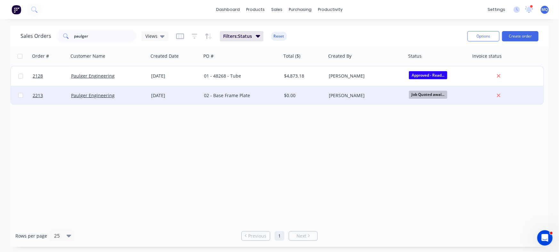
click at [256, 100] on div "02 - Base Frame Plate" at bounding box center [241, 95] width 80 height 19
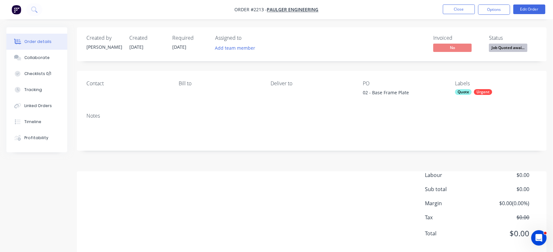
click at [453, 14] on li "Close" at bounding box center [459, 9] width 32 height 10
click at [457, 11] on button "Close" at bounding box center [459, 9] width 32 height 10
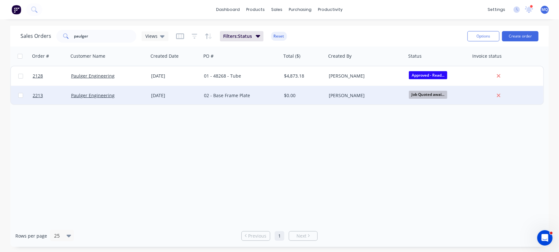
click at [231, 96] on div "02 - Base Frame Plate" at bounding box center [239, 95] width 71 height 6
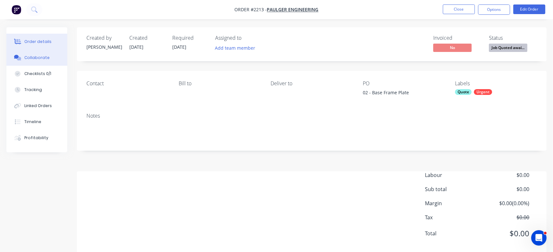
click at [40, 59] on div "Collaborate" at bounding box center [36, 58] width 25 height 6
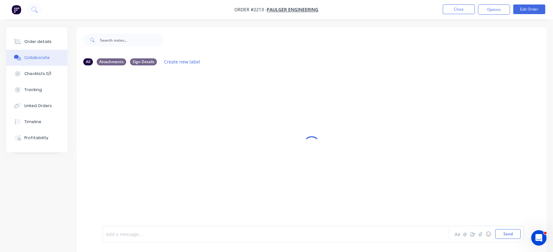
click at [150, 232] on div at bounding box center [261, 234] width 311 height 7
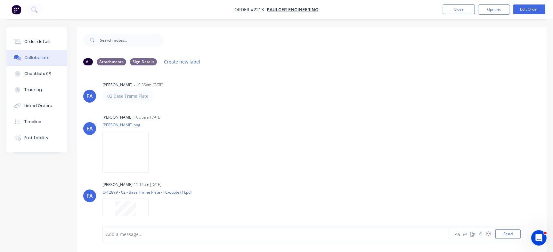
scroll to position [50, 0]
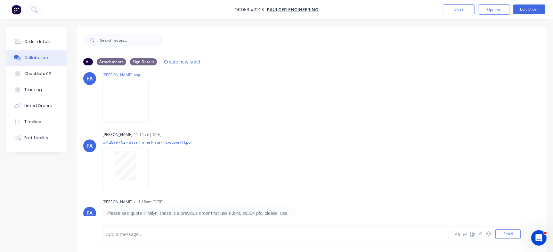
click at [33, 31] on div "Order details Collaborate Checklists 0/1 Tracking Linked Orders Timeline Profit…" at bounding box center [36, 89] width 61 height 125
click at [36, 41] on div "Order details" at bounding box center [37, 42] width 27 height 6
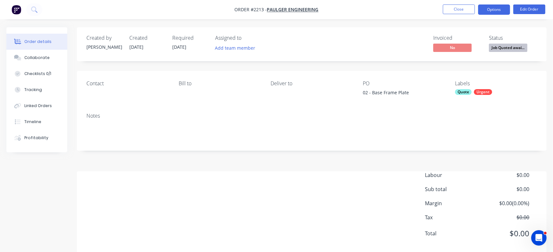
click at [506, 11] on button "Options" at bounding box center [494, 9] width 32 height 10
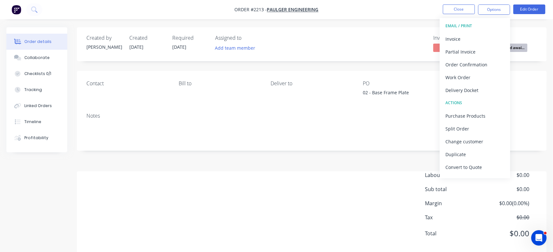
scroll to position [10, 0]
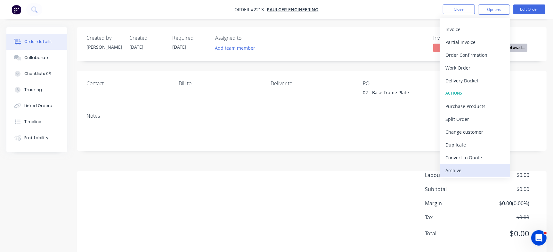
click at [478, 173] on div "Archive" at bounding box center [474, 170] width 59 height 9
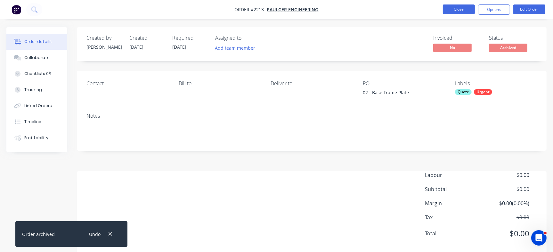
click at [453, 6] on button "Close" at bounding box center [459, 9] width 32 height 10
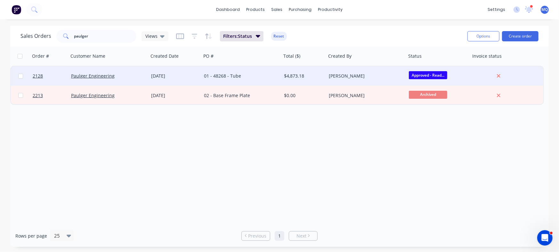
click at [228, 70] on div "01 - 48268 - Tube" at bounding box center [241, 75] width 80 height 19
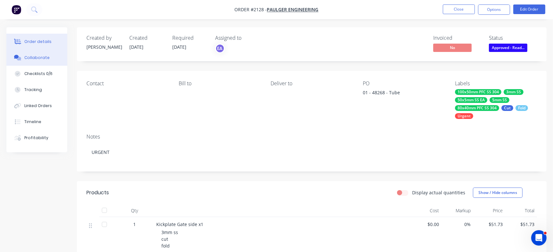
click at [48, 59] on button "Collaborate" at bounding box center [36, 58] width 61 height 16
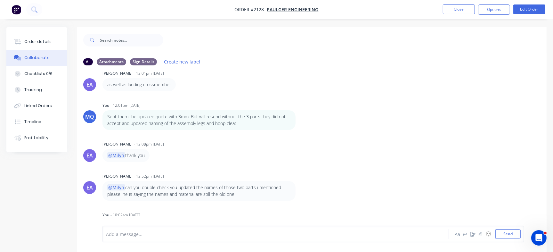
scroll to position [10, 0]
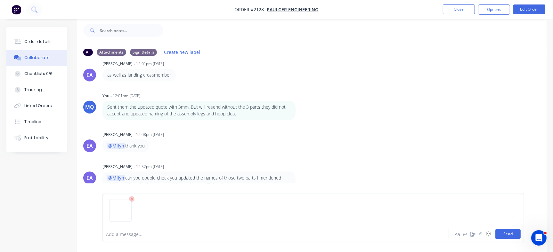
click at [502, 234] on button "Send" at bounding box center [507, 234] width 25 height 10
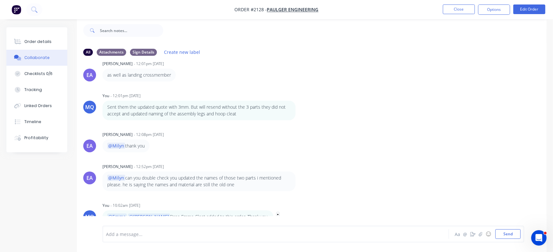
click at [277, 213] on icon "button" at bounding box center [278, 216] width 2 height 7
click at [281, 200] on button "Edit" at bounding box center [301, 205] width 40 height 11
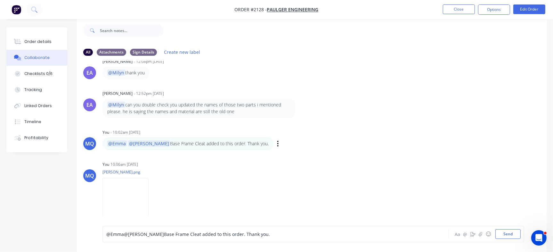
copy div "@Emma @[PERSON_NAME] Base Frame Cleat added to this order. Thank you."
click at [498, 229] on button "Send" at bounding box center [507, 234] width 25 height 10
click at [277, 140] on icon "button" at bounding box center [278, 143] width 2 height 7
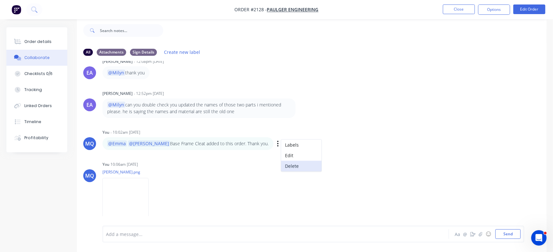
click at [281, 160] on button "Delete" at bounding box center [301, 165] width 40 height 11
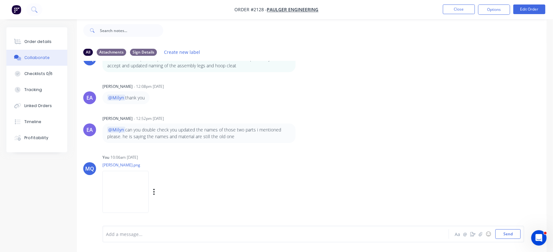
scroll to position [1356, 0]
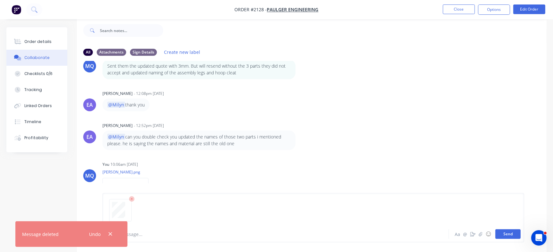
click at [509, 231] on button "Send" at bounding box center [507, 234] width 25 height 10
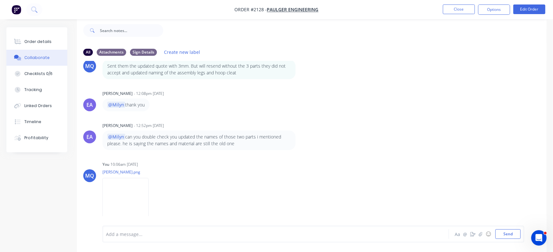
click at [168, 236] on div at bounding box center [261, 234] width 311 height 7
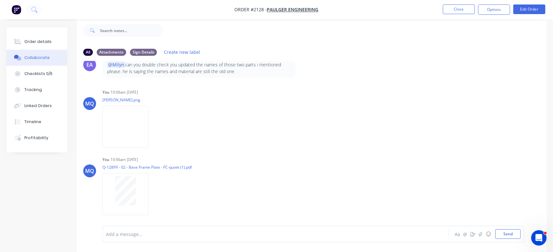
scroll to position [1449, 0]
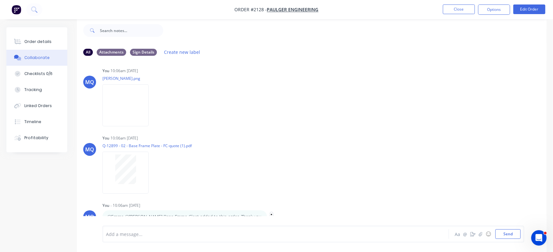
click at [271, 213] on icon "button" at bounding box center [272, 216] width 2 height 7
click at [275, 200] on button "Edit" at bounding box center [295, 205] width 40 height 11
drag, startPoint x: 138, startPoint y: 235, endPoint x: 16, endPoint y: 216, distance: 123.5
click at [16, 216] on div "All Attachments Sign Details Create new label [PERSON_NAME] [PERSON_NAME] - 03:…" at bounding box center [276, 135] width 540 height 234
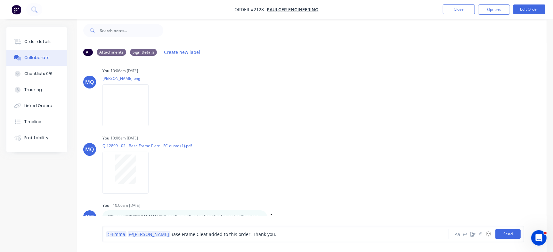
click at [505, 231] on button "Send" at bounding box center [507, 234] width 25 height 10
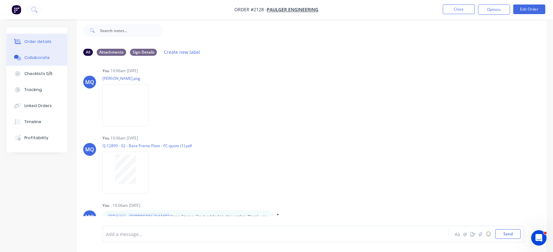
click at [37, 40] on div "Order details" at bounding box center [37, 42] width 27 height 6
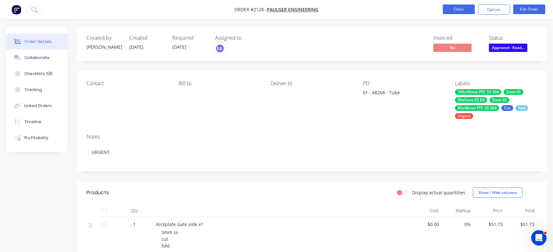
click at [453, 10] on button "Close" at bounding box center [459, 9] width 32 height 10
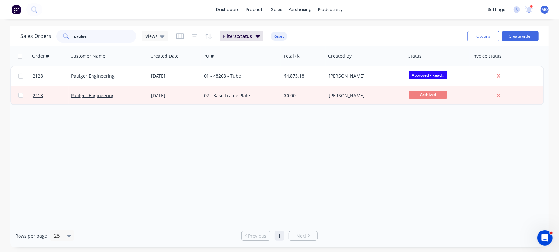
drag, startPoint x: 91, startPoint y: 33, endPoint x: 0, endPoint y: 14, distance: 93.1
click at [0, 14] on div "dashboard products sales purchasing productivity dashboard products Product Cat…" at bounding box center [279, 126] width 559 height 252
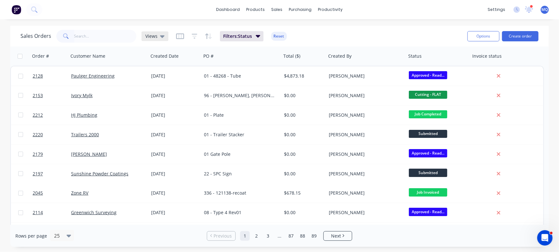
click at [160, 36] on icon at bounding box center [162, 36] width 4 height 3
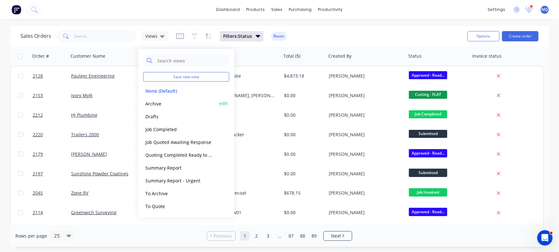
click at [157, 100] on button "Archive" at bounding box center [179, 103] width 73 height 7
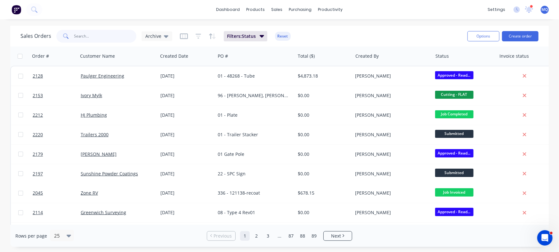
click at [101, 36] on input "text" at bounding box center [105, 36] width 62 height 13
type input "[PERSON_NAME]"
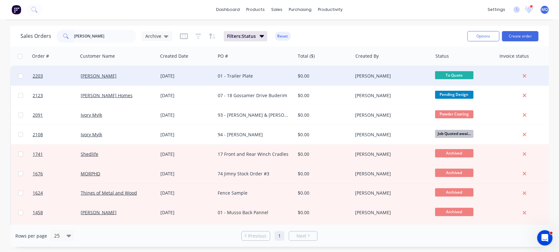
click at [194, 77] on div "[DATE]" at bounding box center [186, 76] width 53 height 6
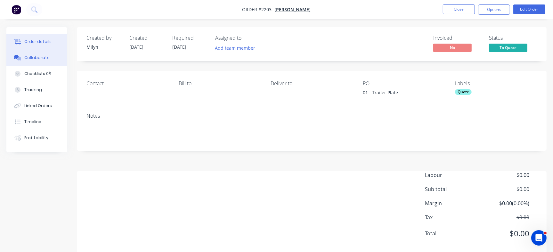
click at [45, 57] on div "Collaborate" at bounding box center [36, 58] width 25 height 6
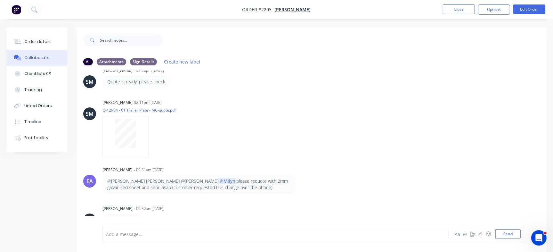
scroll to position [10, 0]
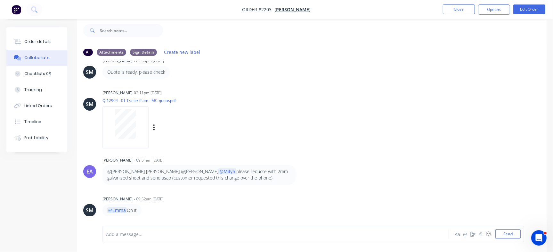
click at [151, 132] on div "Labels Download Delete" at bounding box center [161, 127] width 118 height 48
click at [136, 128] on div at bounding box center [125, 123] width 40 height 29
